Goal: Information Seeking & Learning: Learn about a topic

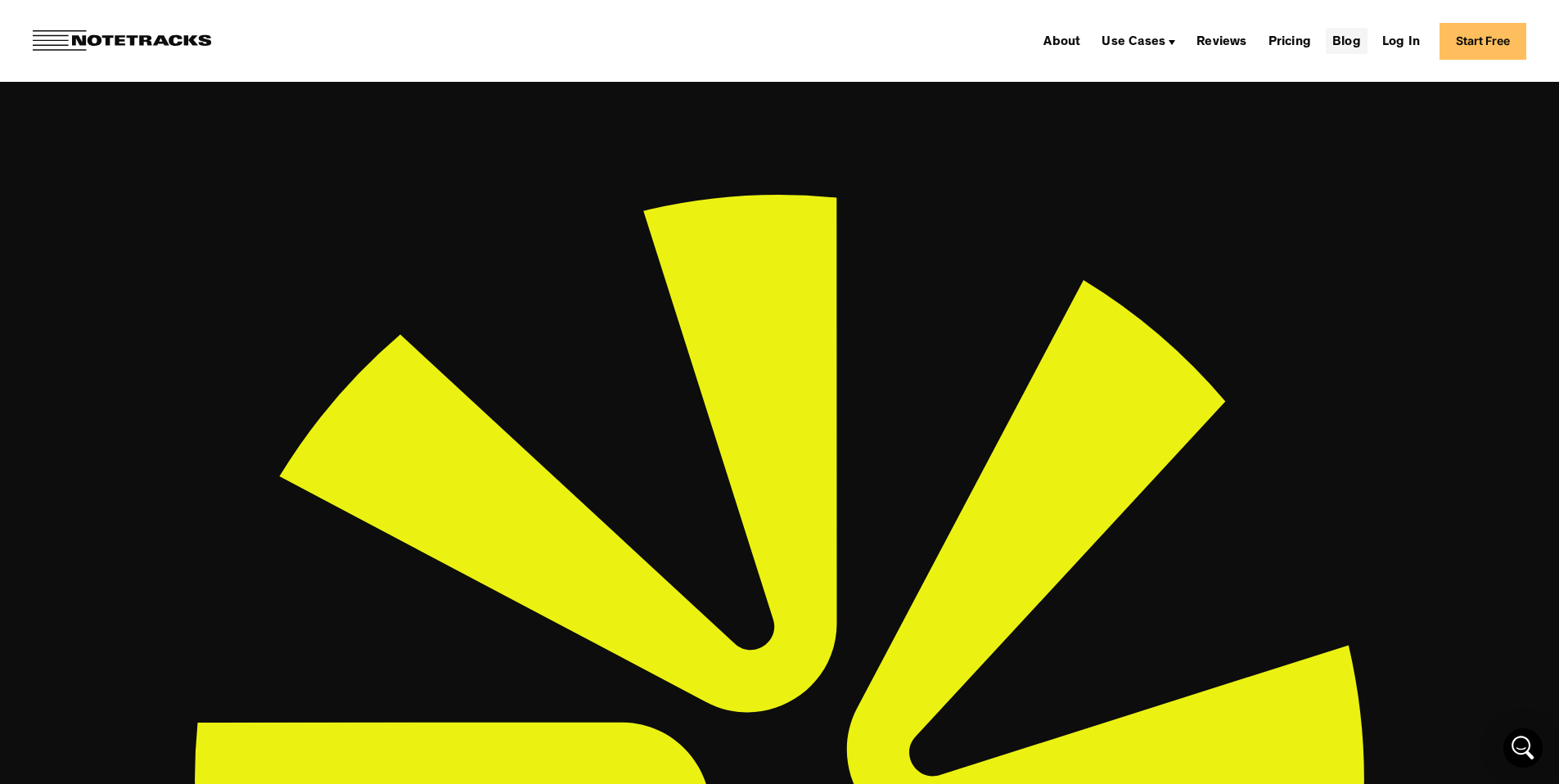
click at [1354, 35] on link "Blog" at bounding box center [1347, 41] width 41 height 26
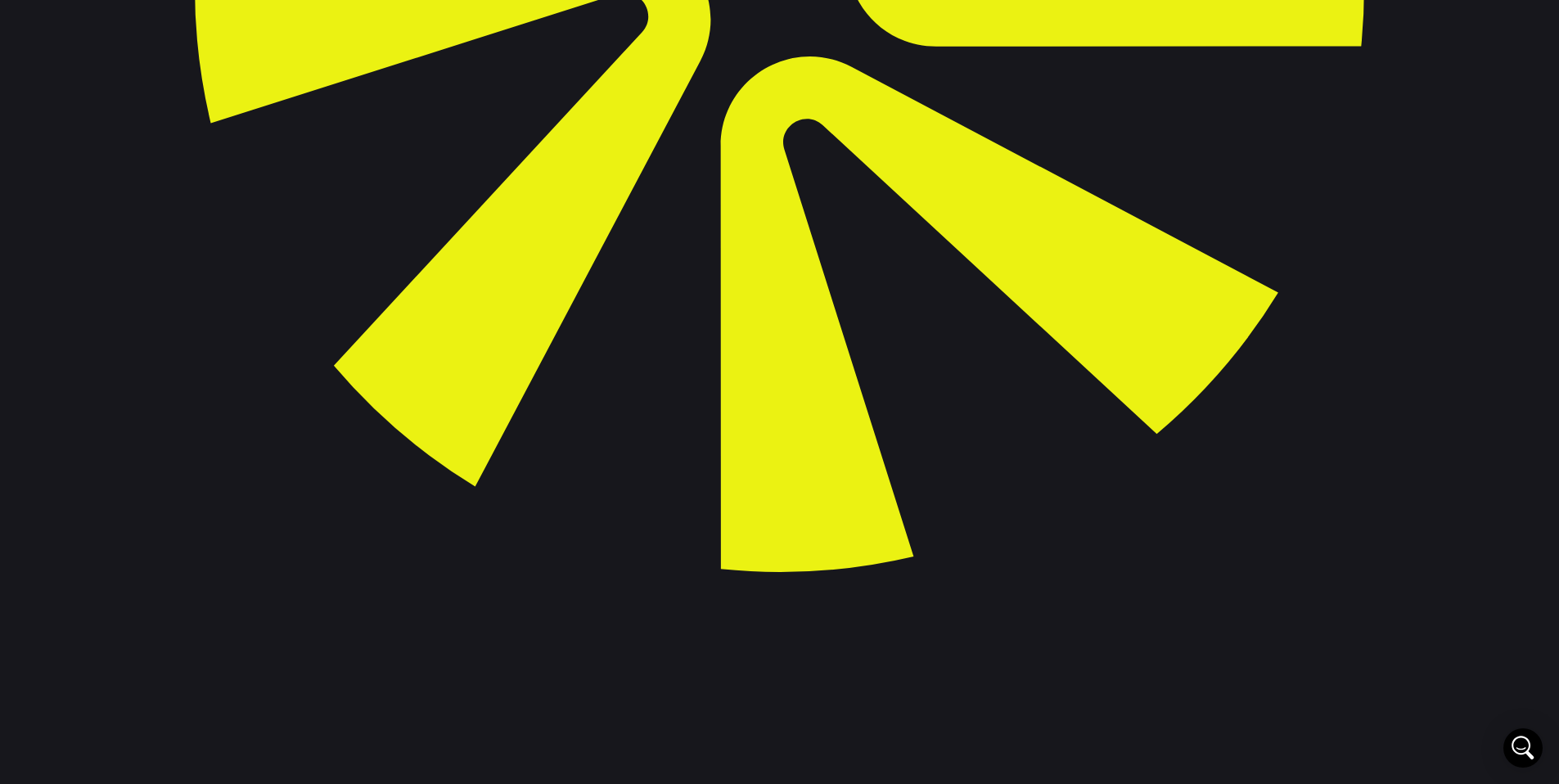
scroll to position [790, 0]
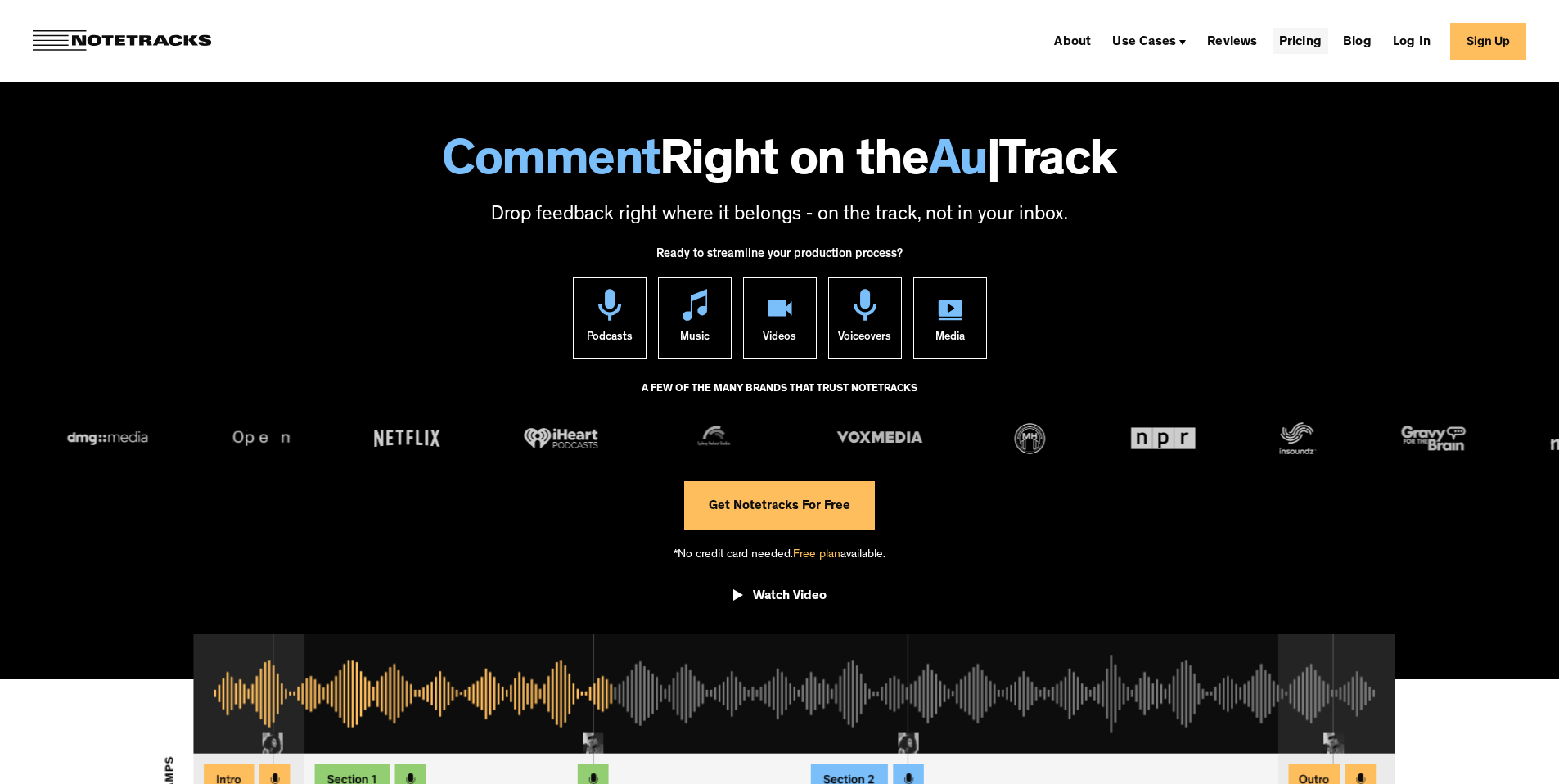
click at [1324, 41] on link "Pricing" at bounding box center [1300, 41] width 56 height 26
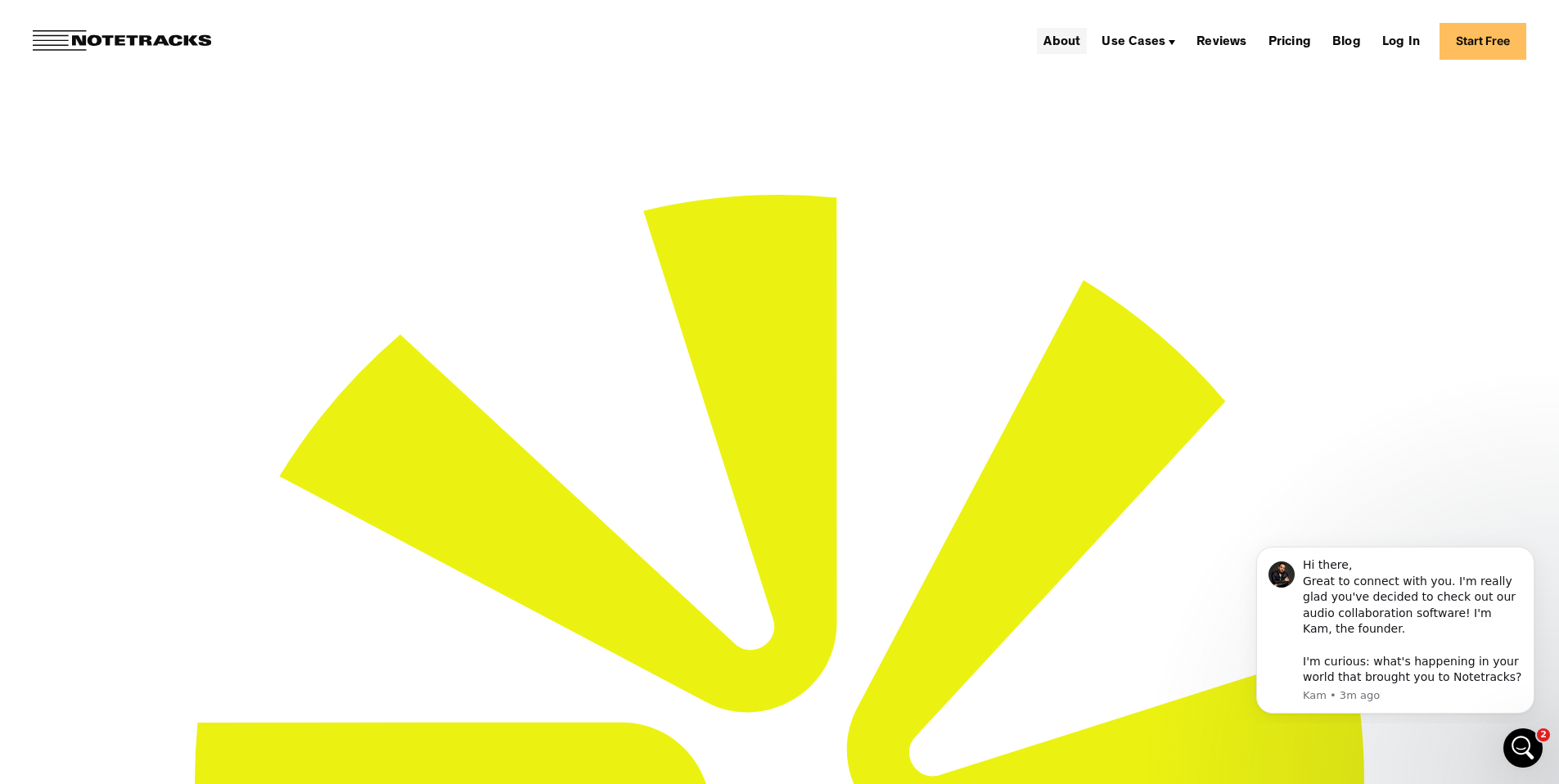
click at [1076, 47] on link "About" at bounding box center [1062, 41] width 50 height 26
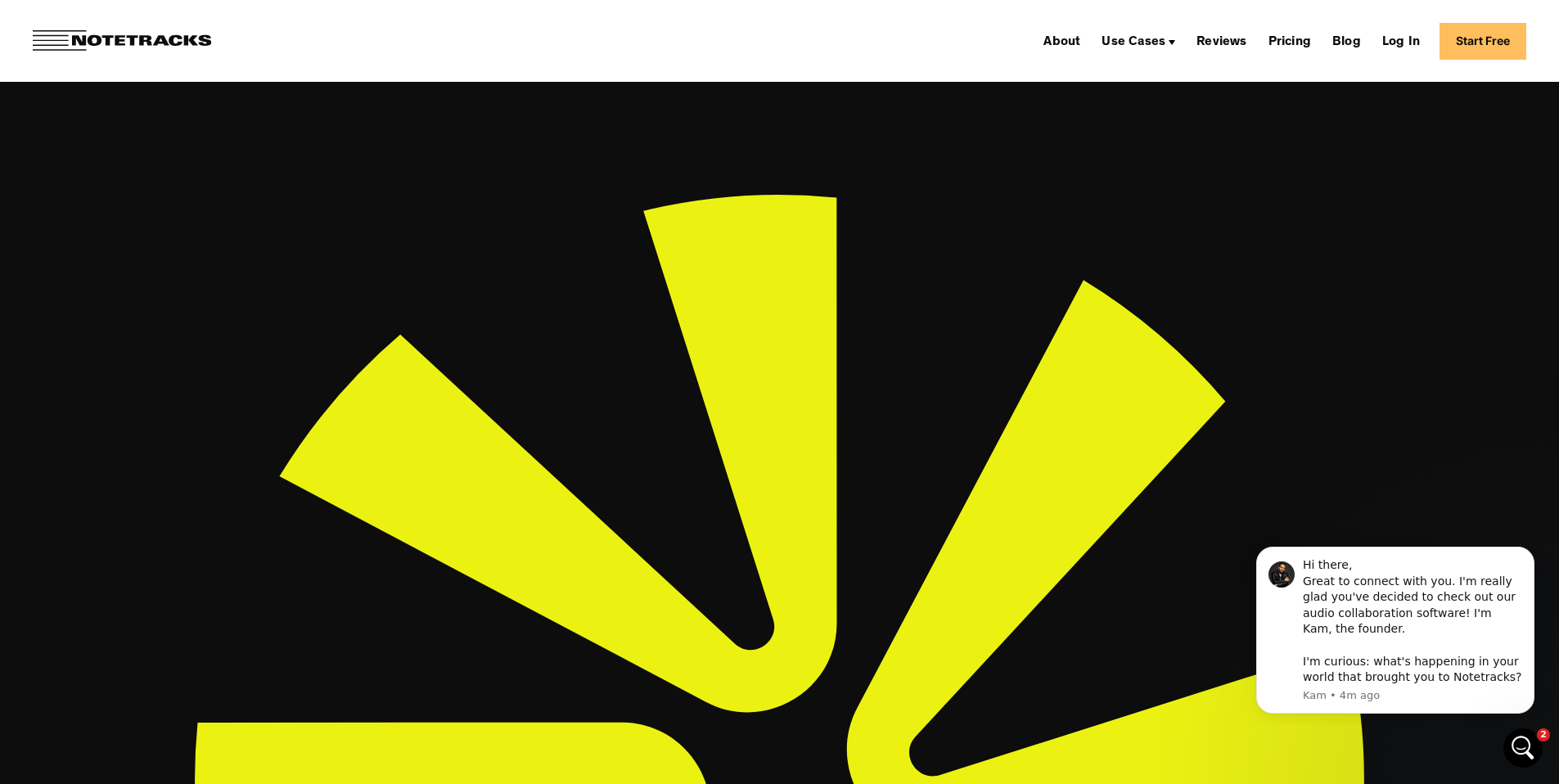
click at [108, 44] on img at bounding box center [122, 41] width 179 height 22
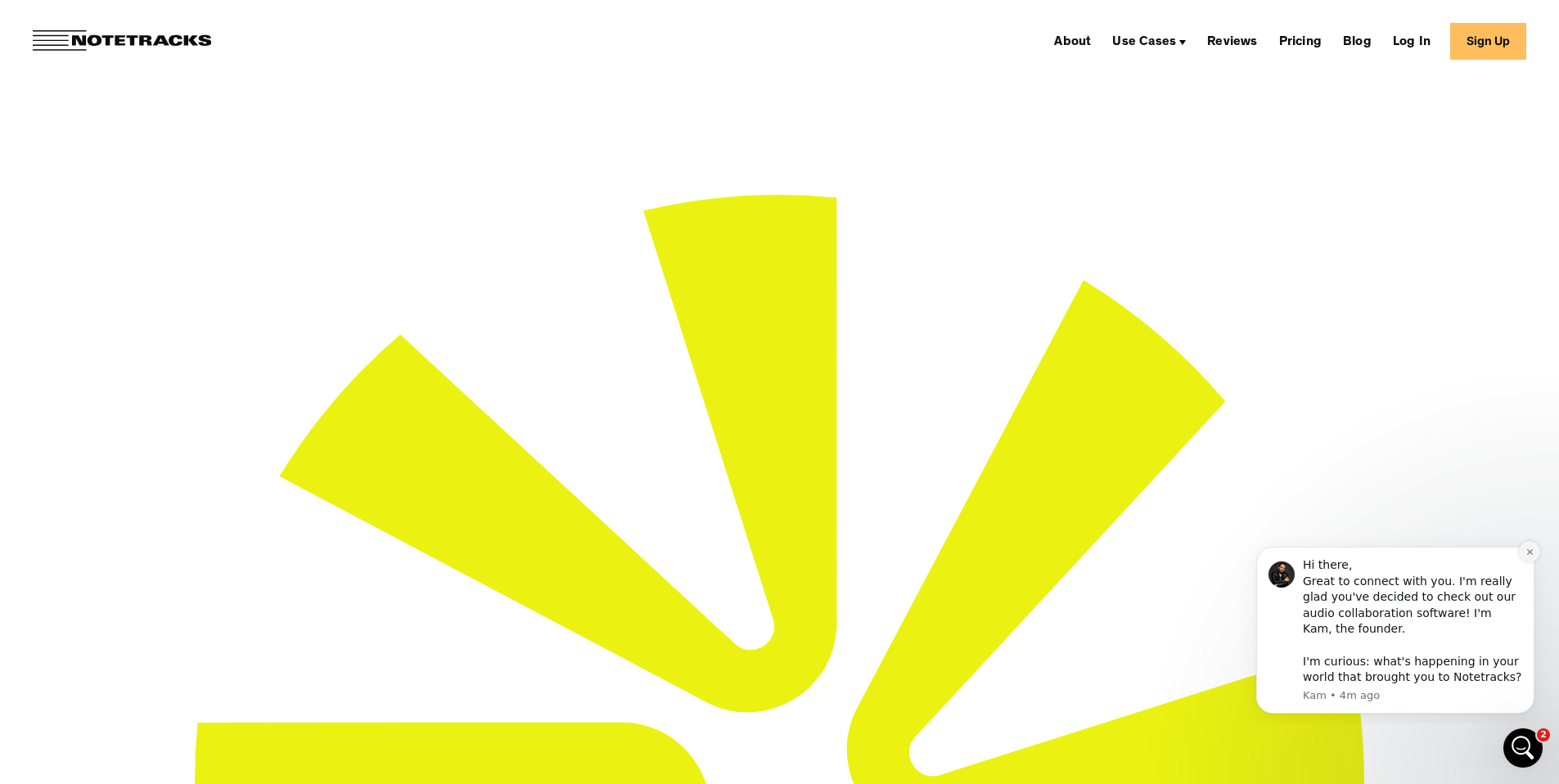
drag, startPoint x: 1532, startPoint y: 553, endPoint x: 2688, endPoint y: 1032, distance: 1251.3
click at [1532, 553] on icon "Dismiss notification" at bounding box center [1530, 552] width 9 height 9
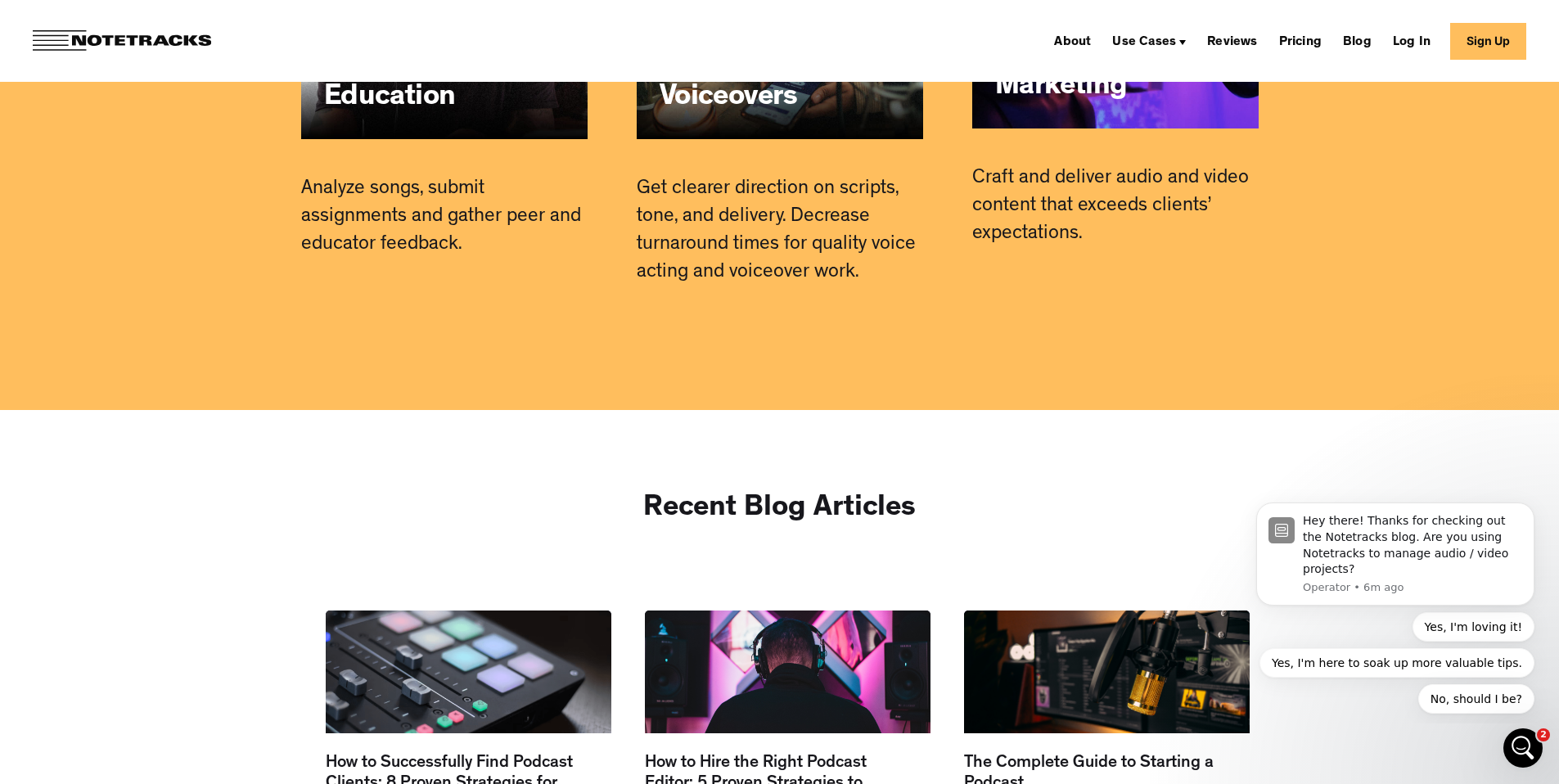
scroll to position [12969, 0]
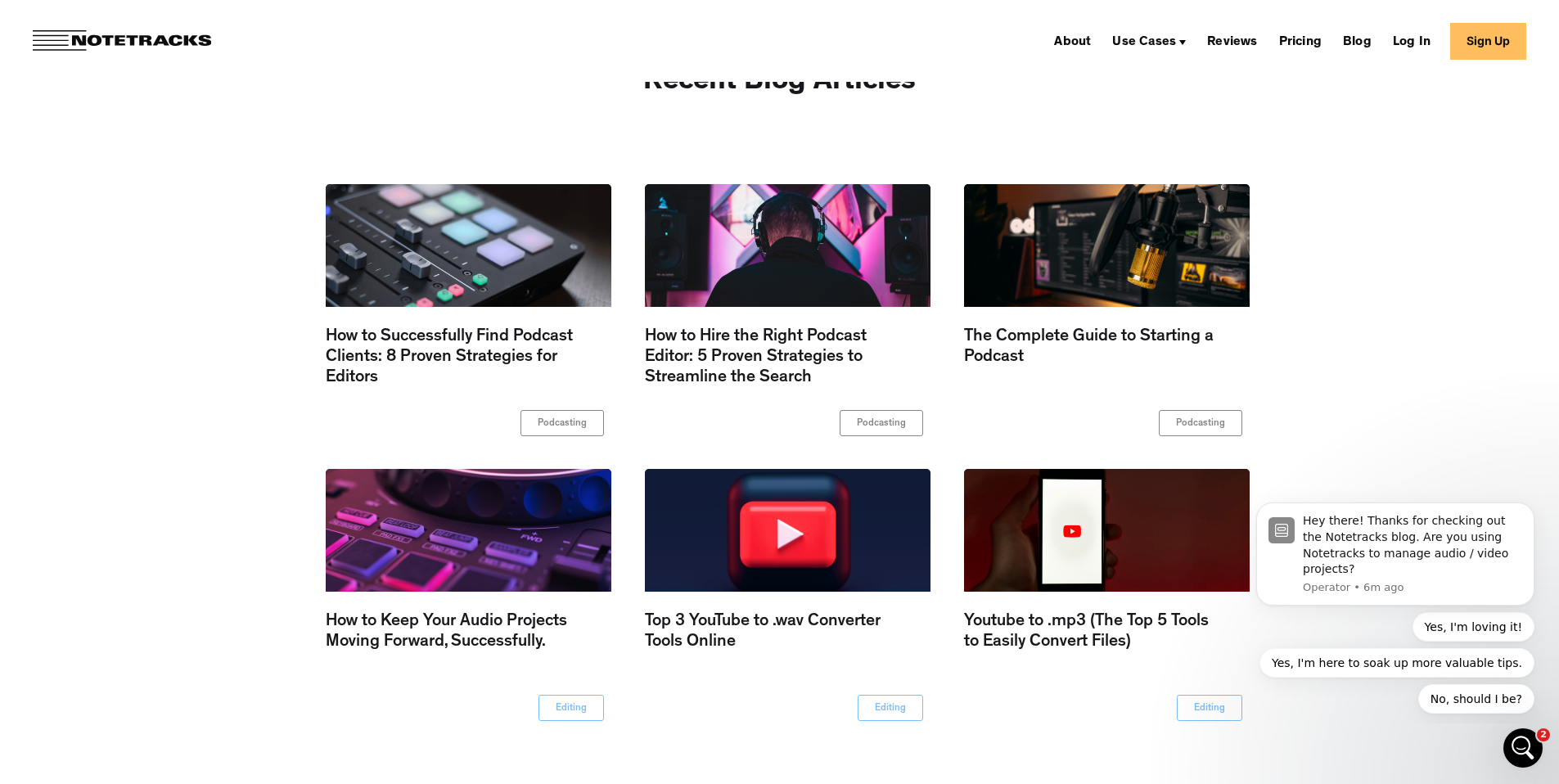
click at [1534, 750] on div "Open Intercom Messenger" at bounding box center [1520, 745] width 54 height 54
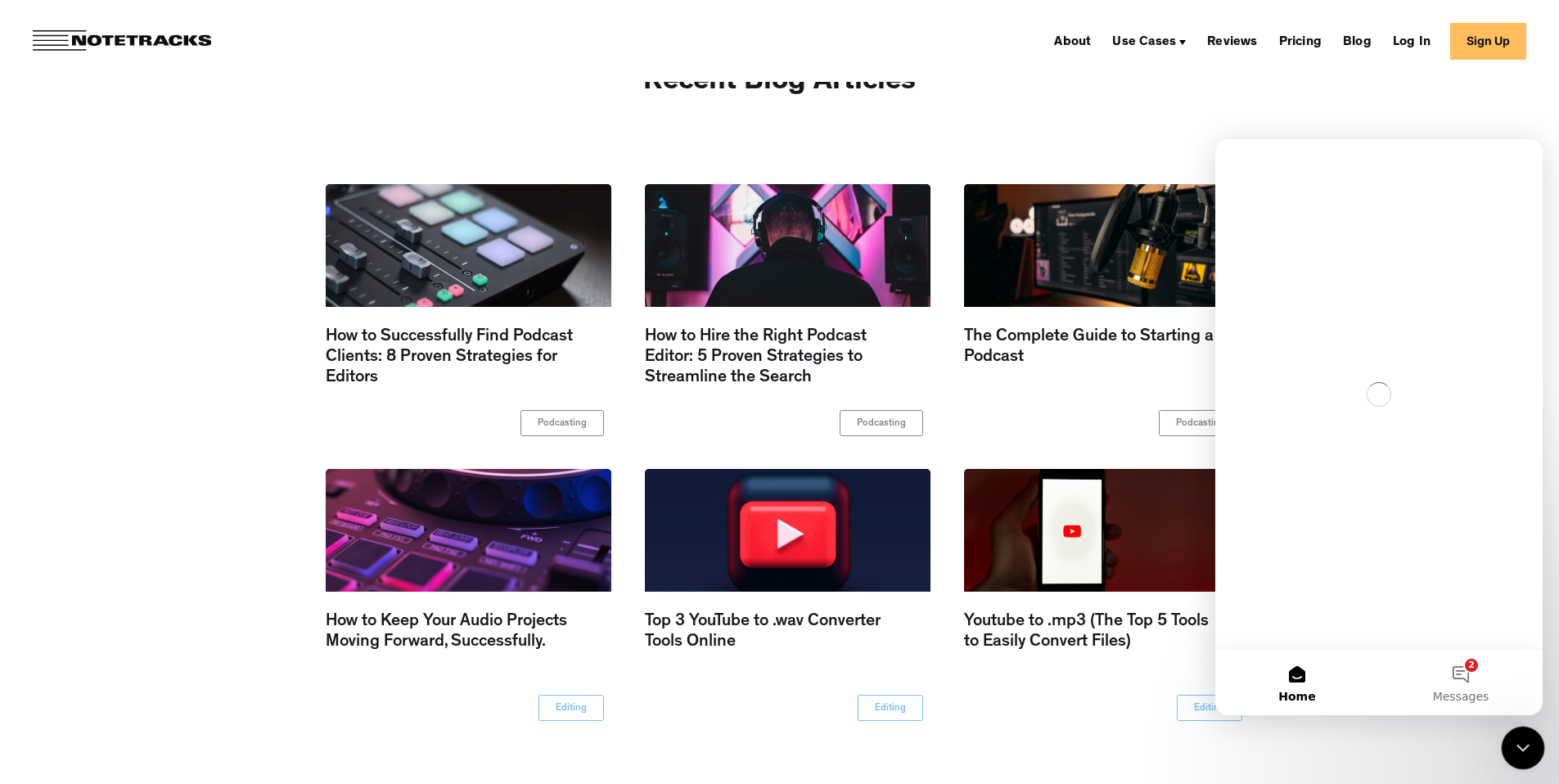
scroll to position [0, 0]
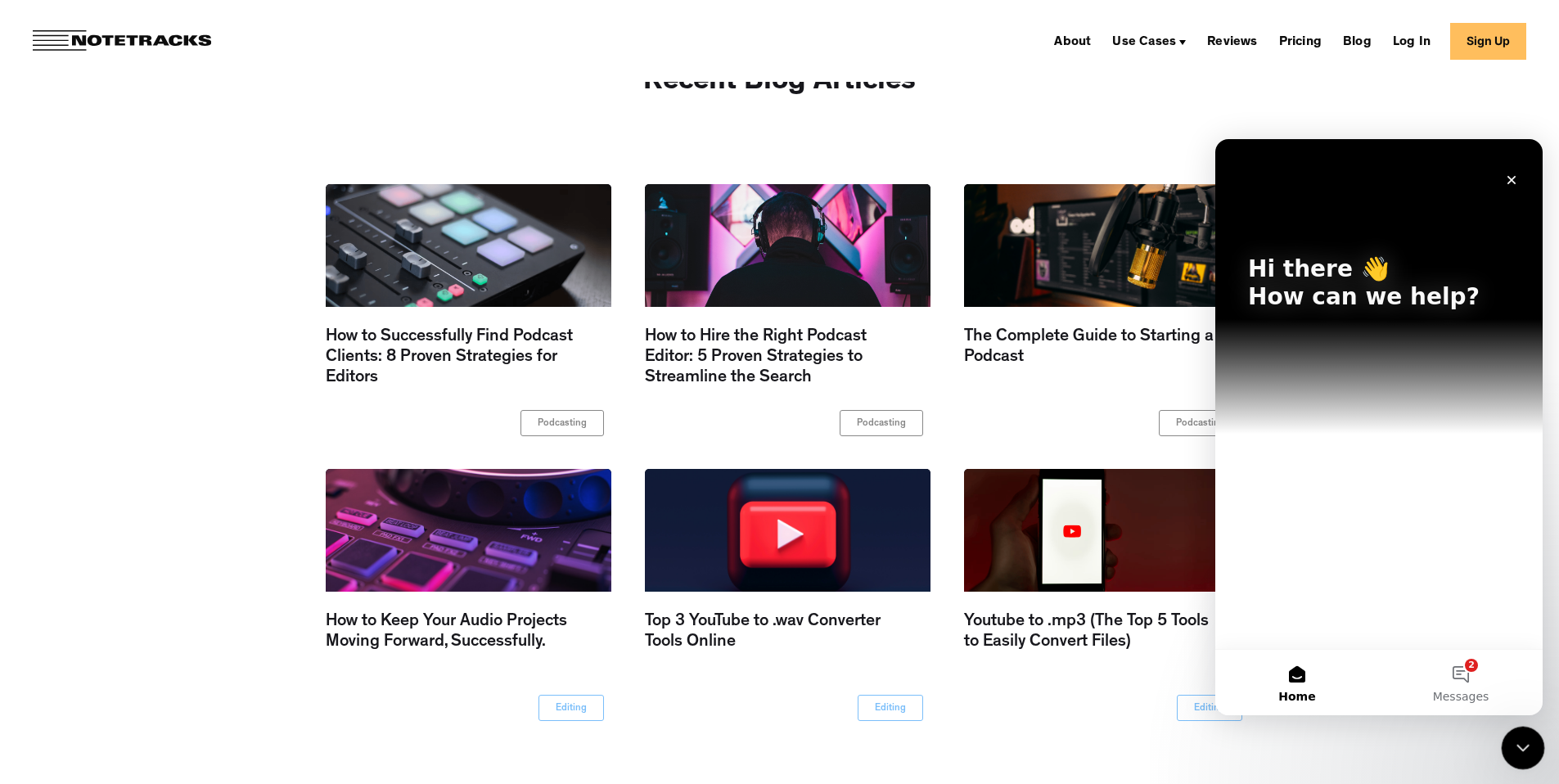
click at [1521, 749] on icon "Close Intercom Messenger" at bounding box center [1520, 745] width 20 height 20
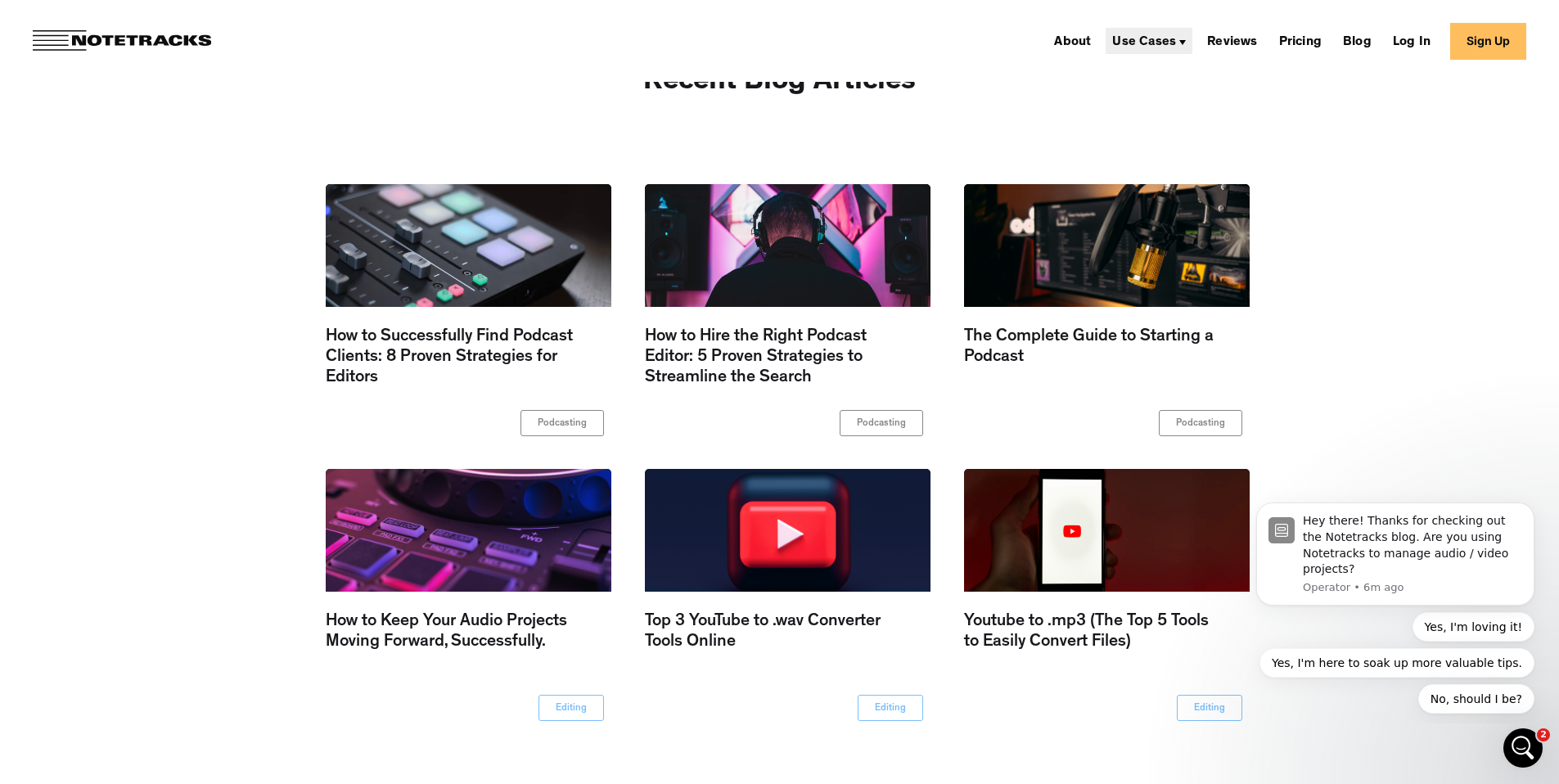
click at [1185, 40] on img at bounding box center [1183, 42] width 7 height 5
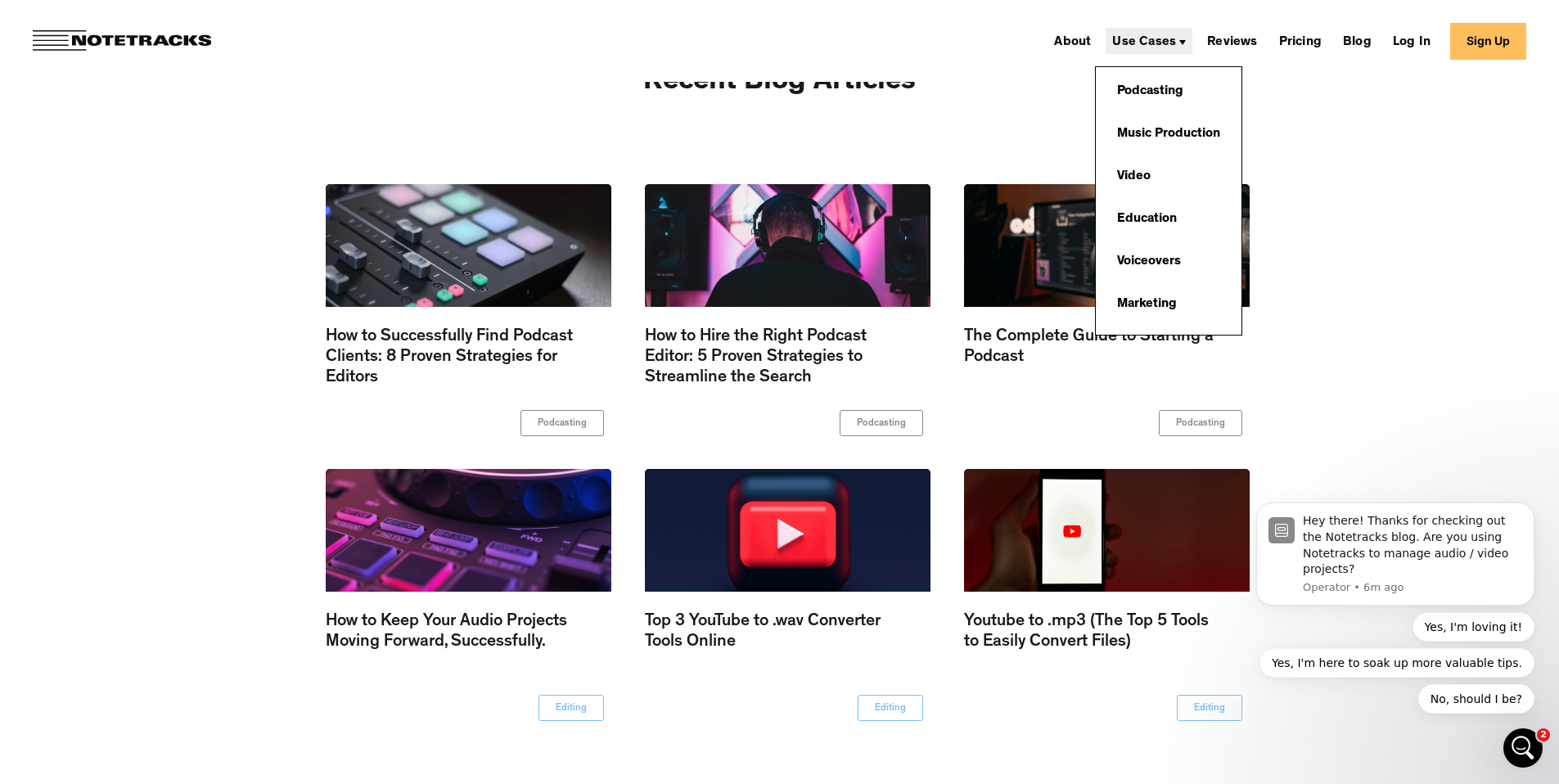
click at [1185, 41] on img at bounding box center [1183, 42] width 7 height 5
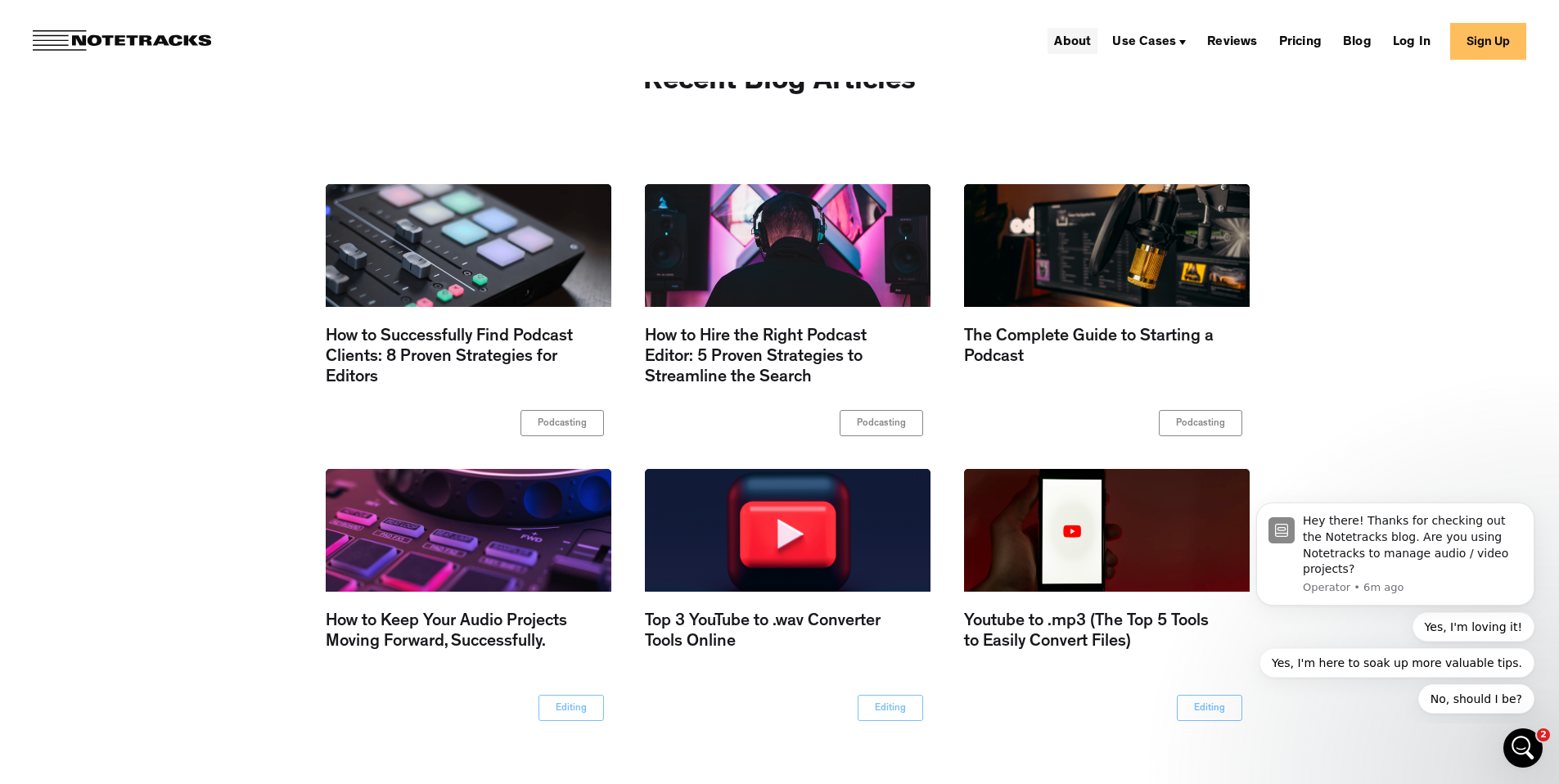
click at [1094, 44] on link "About" at bounding box center [1072, 41] width 50 height 26
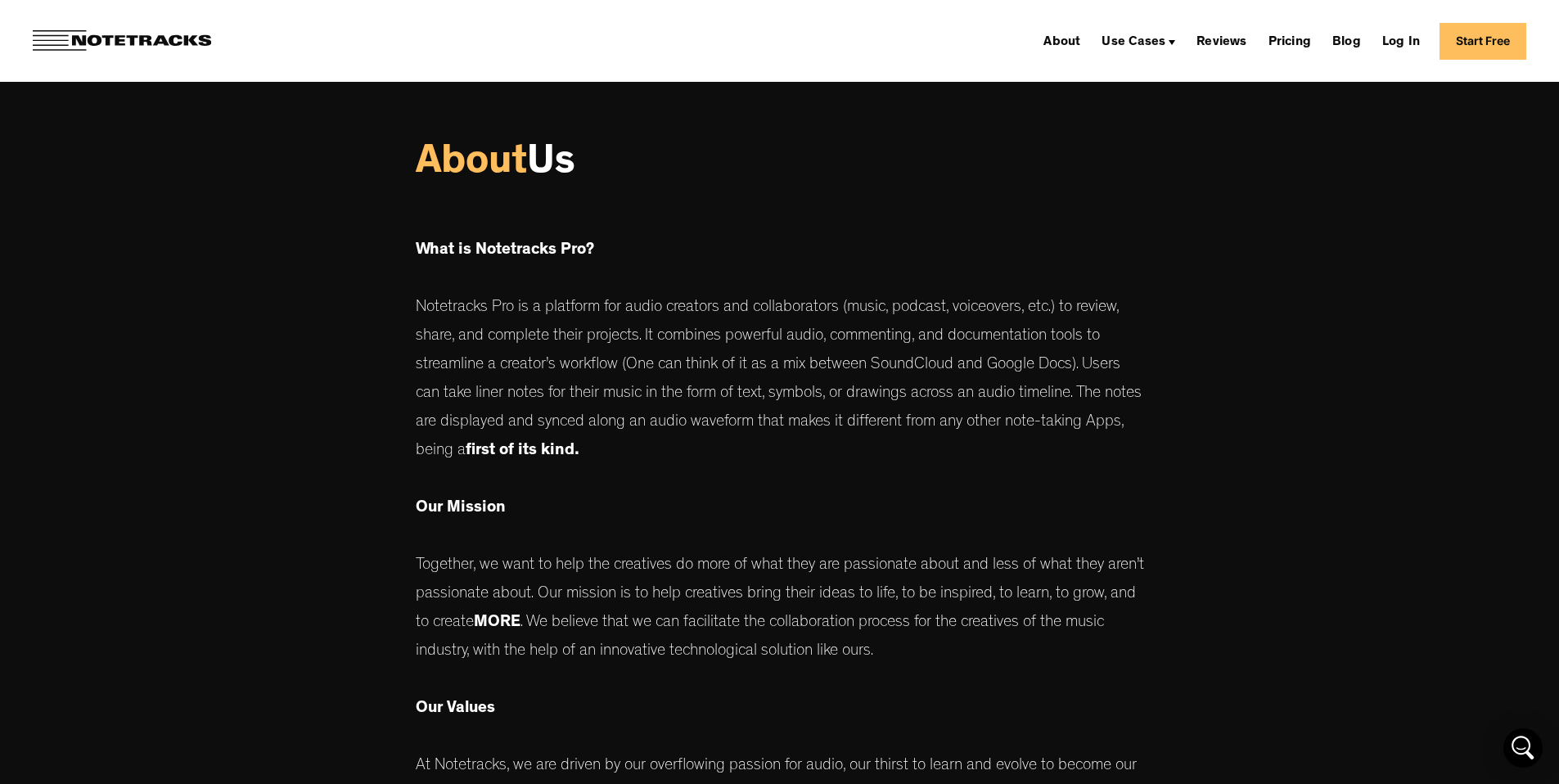
click at [360, 368] on div "About Us What is Notetracks Pro? Notetracks Pro is a platform for audio creator…" at bounding box center [779, 549] width 1559 height 1100
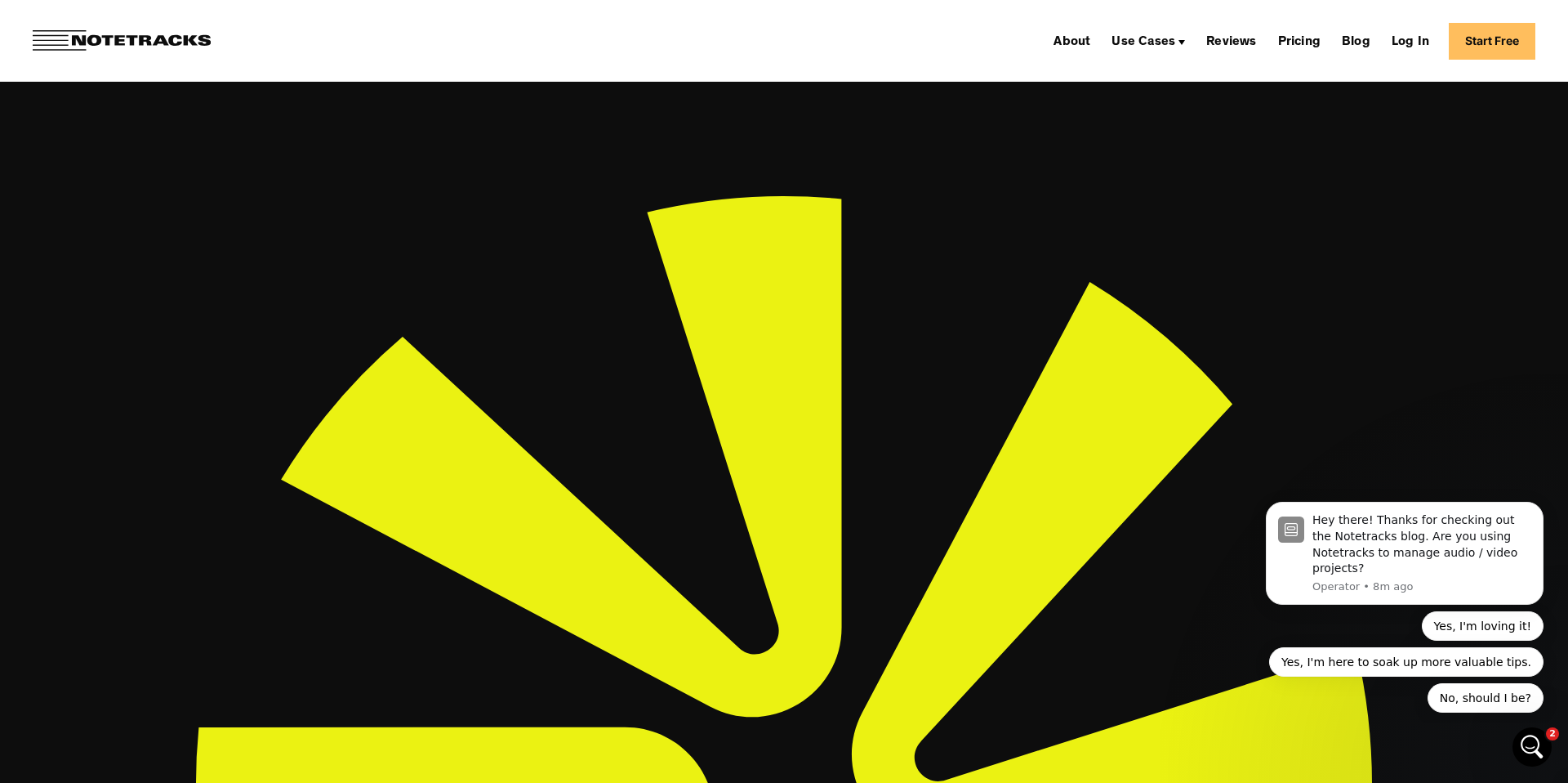
click at [78, 36] on img at bounding box center [121, 40] width 178 height 22
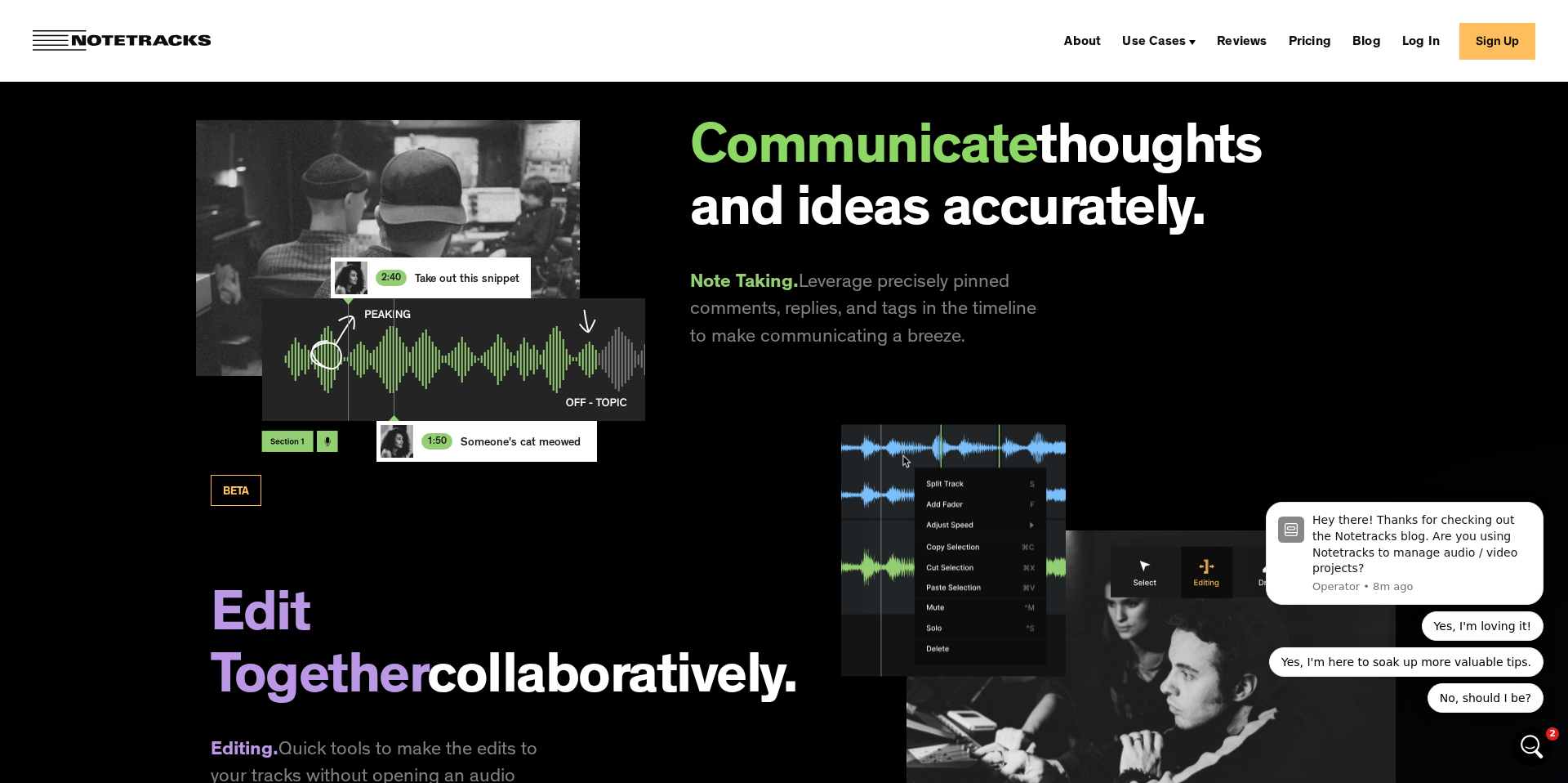
scroll to position [3480, 0]
